Goal: Navigation & Orientation: Find specific page/section

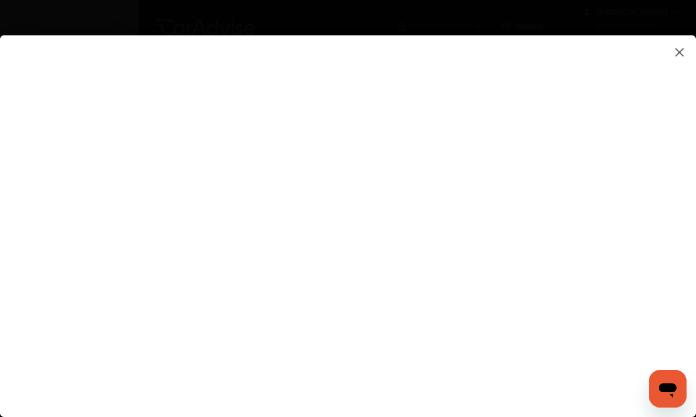
click at [695, 51] on flutter-view at bounding box center [348, 234] width 696 height 398
click at [679, 55] on img at bounding box center [680, 52] width 14 height 15
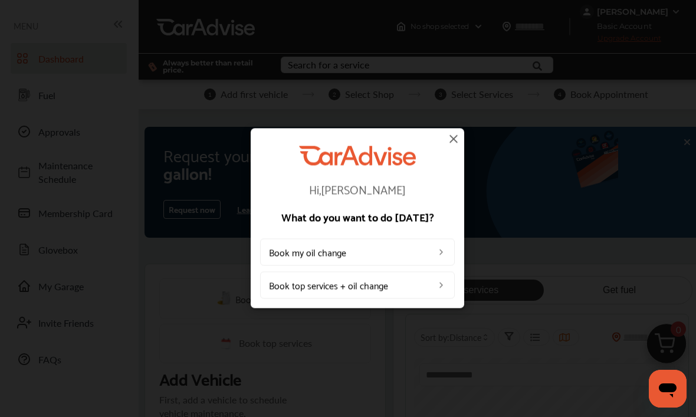
click at [453, 145] on img at bounding box center [454, 139] width 14 height 14
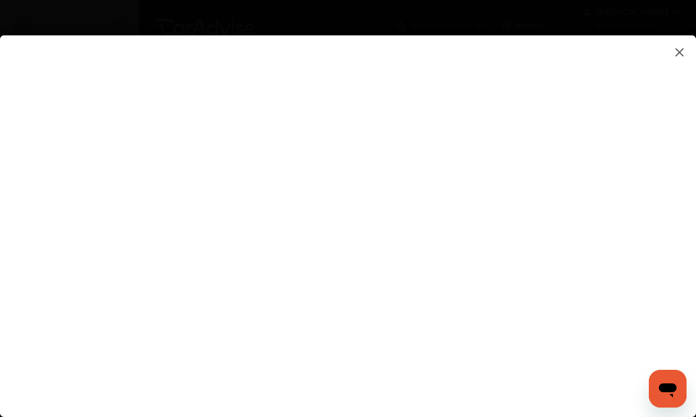
click at [676, 55] on img at bounding box center [680, 52] width 14 height 15
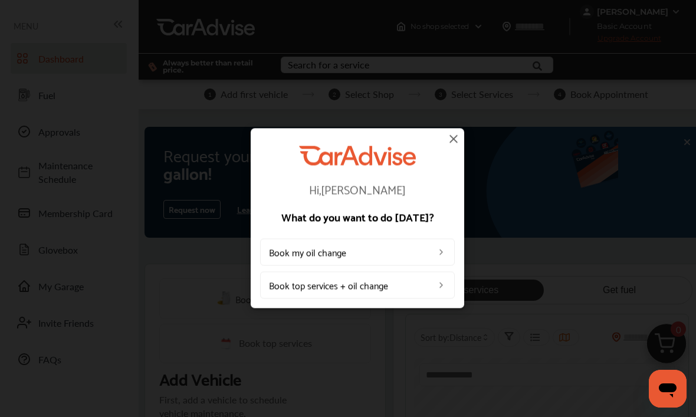
click at [453, 136] on img at bounding box center [454, 139] width 14 height 14
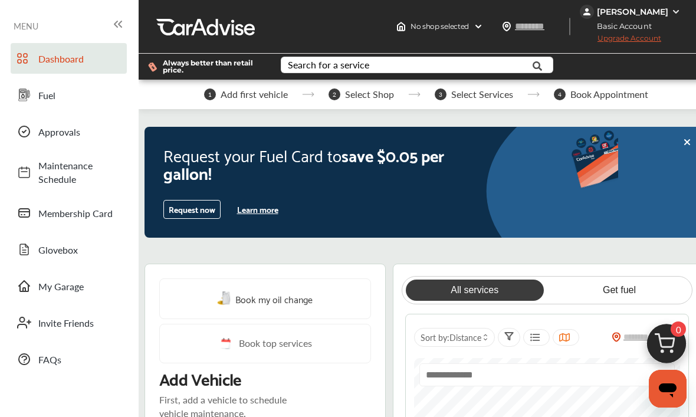
click at [32, 57] on span at bounding box center [24, 58] width 19 height 19
click at [32, 27] on span "MENU" at bounding box center [26, 25] width 25 height 9
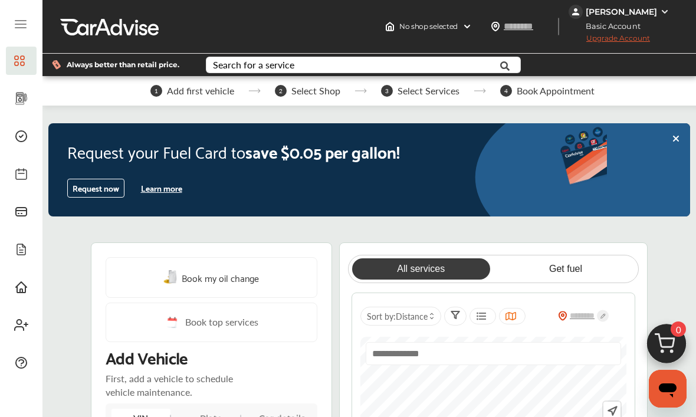
click at [18, 21] on icon at bounding box center [20, 21] width 11 height 0
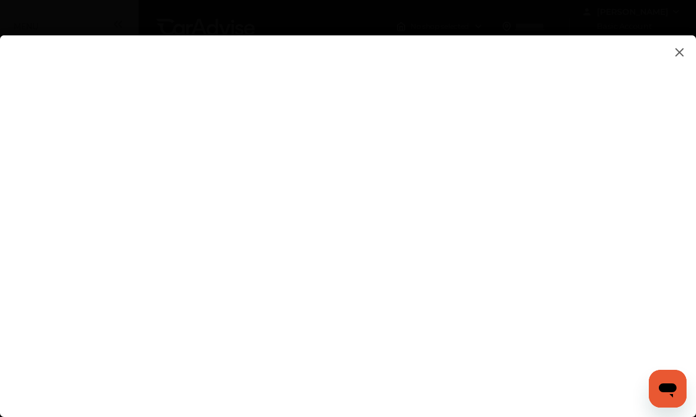
click at [677, 54] on img at bounding box center [680, 52] width 14 height 15
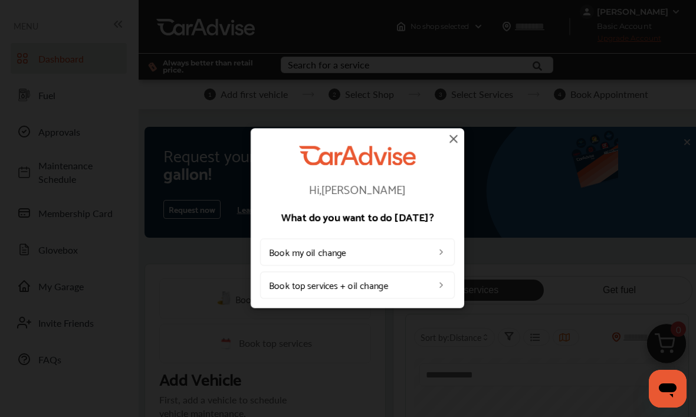
click at [459, 139] on img at bounding box center [454, 139] width 14 height 14
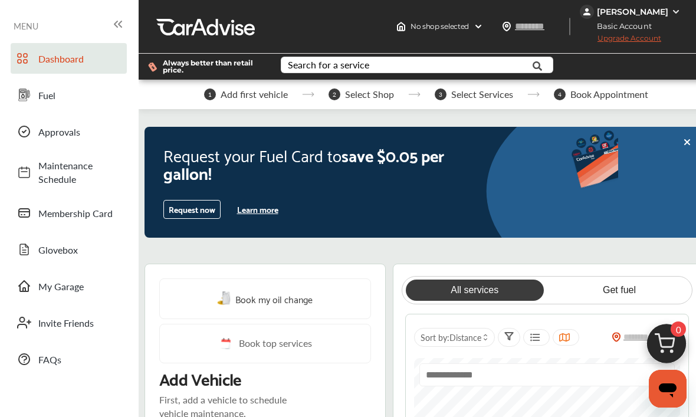
click at [113, 21] on icon at bounding box center [118, 24] width 14 height 14
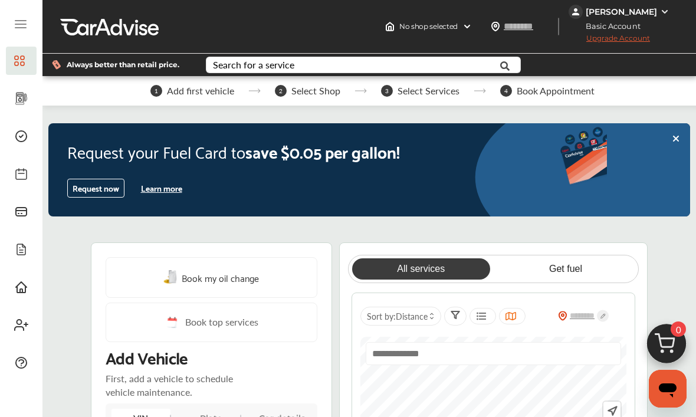
click at [28, 28] on div at bounding box center [21, 25] width 31 height 23
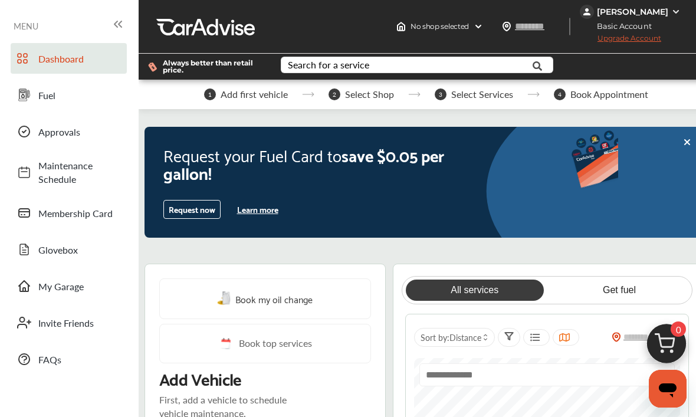
click at [672, 16] on img at bounding box center [676, 11] width 9 height 9
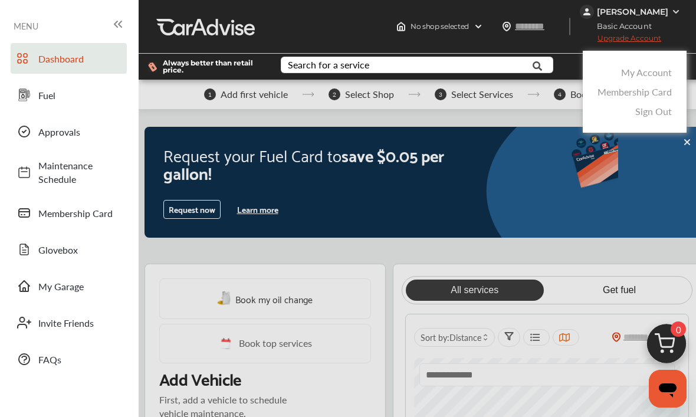
click at [572, 19] on div at bounding box center [348, 238] width 696 height 476
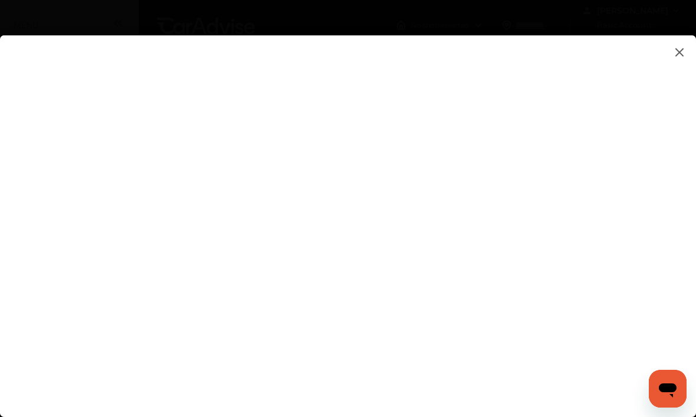
click at [75, 17] on div at bounding box center [357, 218] width 715 height 436
click at [209, 71] on flutter-view at bounding box center [348, 234] width 696 height 398
click at [680, 49] on img at bounding box center [680, 52] width 14 height 15
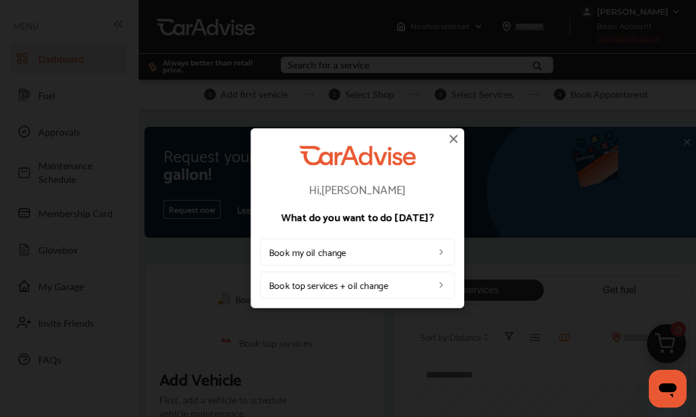
click at [457, 139] on img at bounding box center [454, 139] width 14 height 14
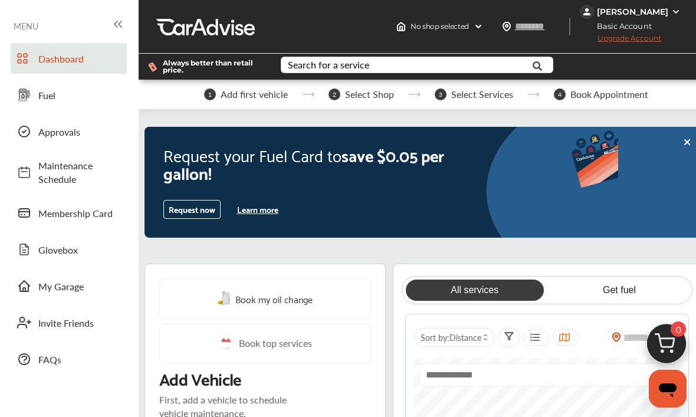
click at [594, 18] on img at bounding box center [587, 12] width 14 height 14
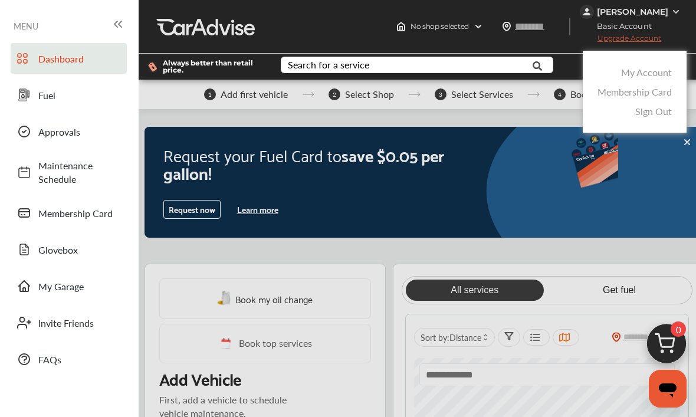
click at [654, 73] on link "My Account" at bounding box center [646, 73] width 51 height 14
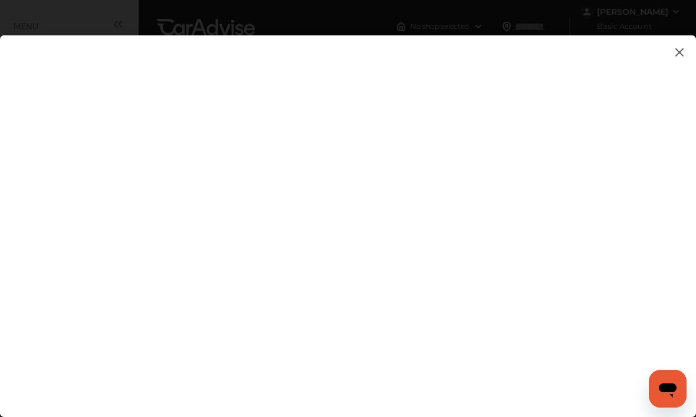
click at [220, 71] on flutter-view at bounding box center [348, 234] width 696 height 398
